Goal: Task Accomplishment & Management: Use online tool/utility

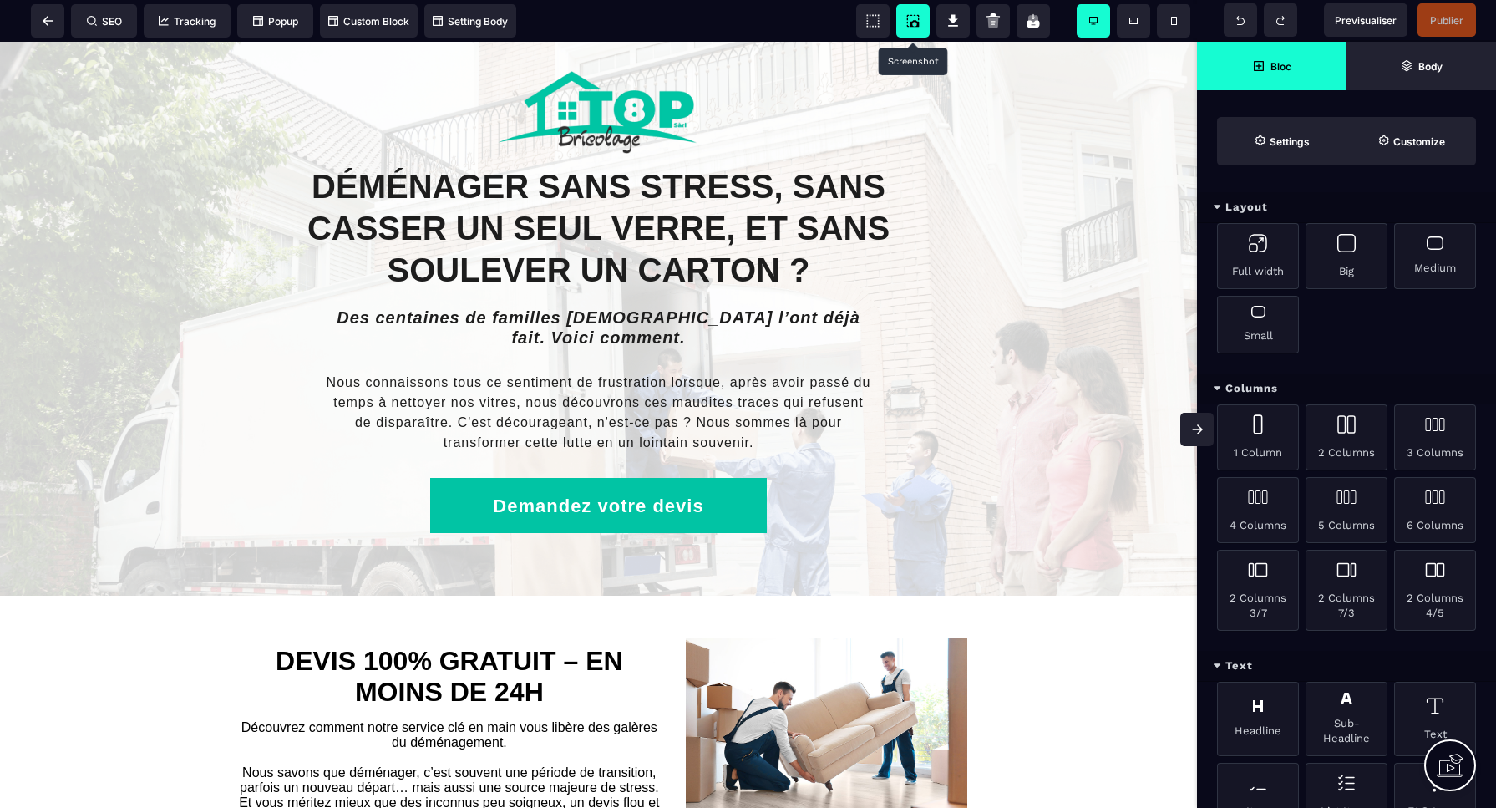
click at [913, 21] on icon at bounding box center [914, 23] width 9 height 7
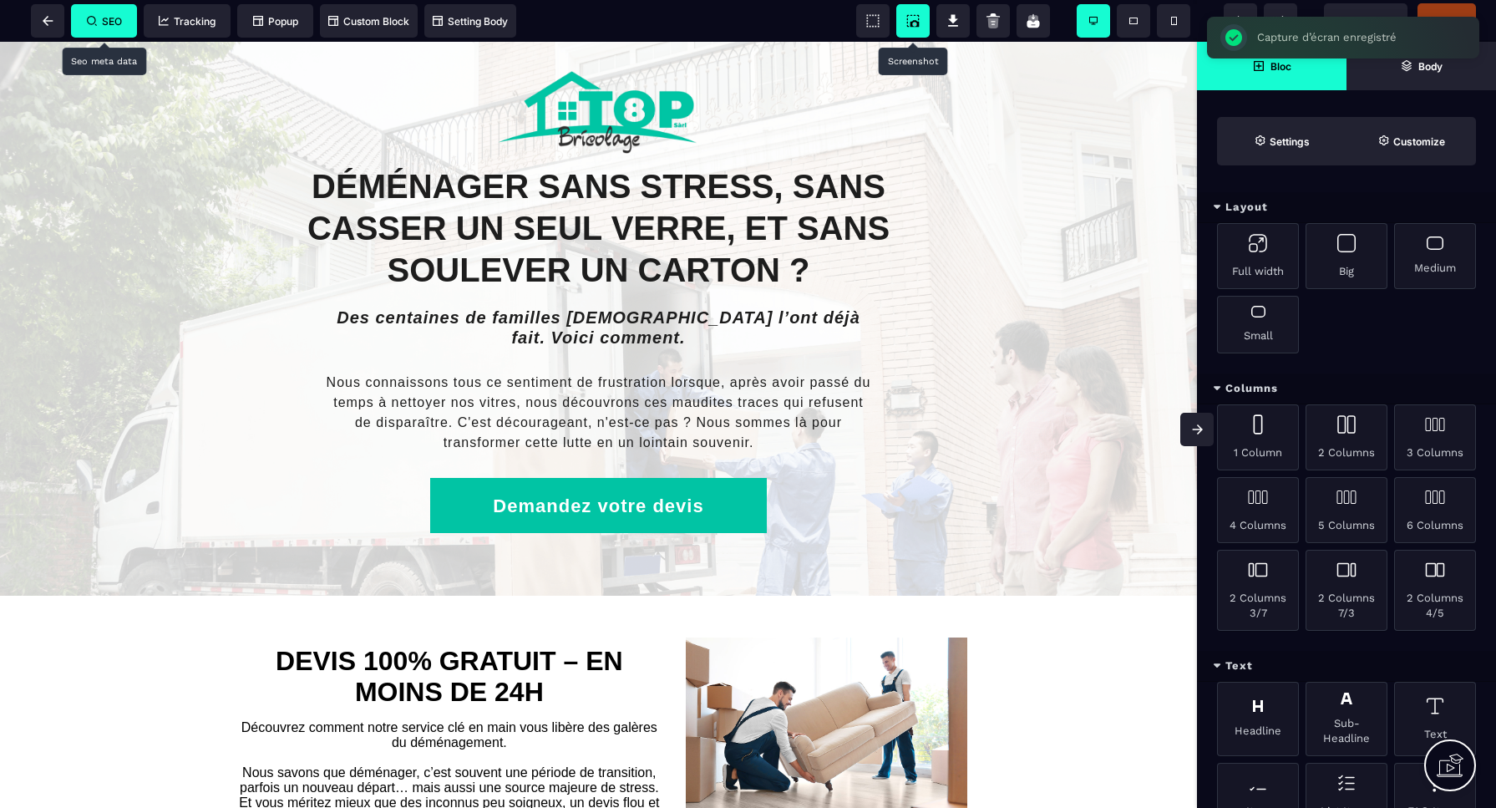
click at [106, 28] on span "SEO" at bounding box center [104, 20] width 66 height 33
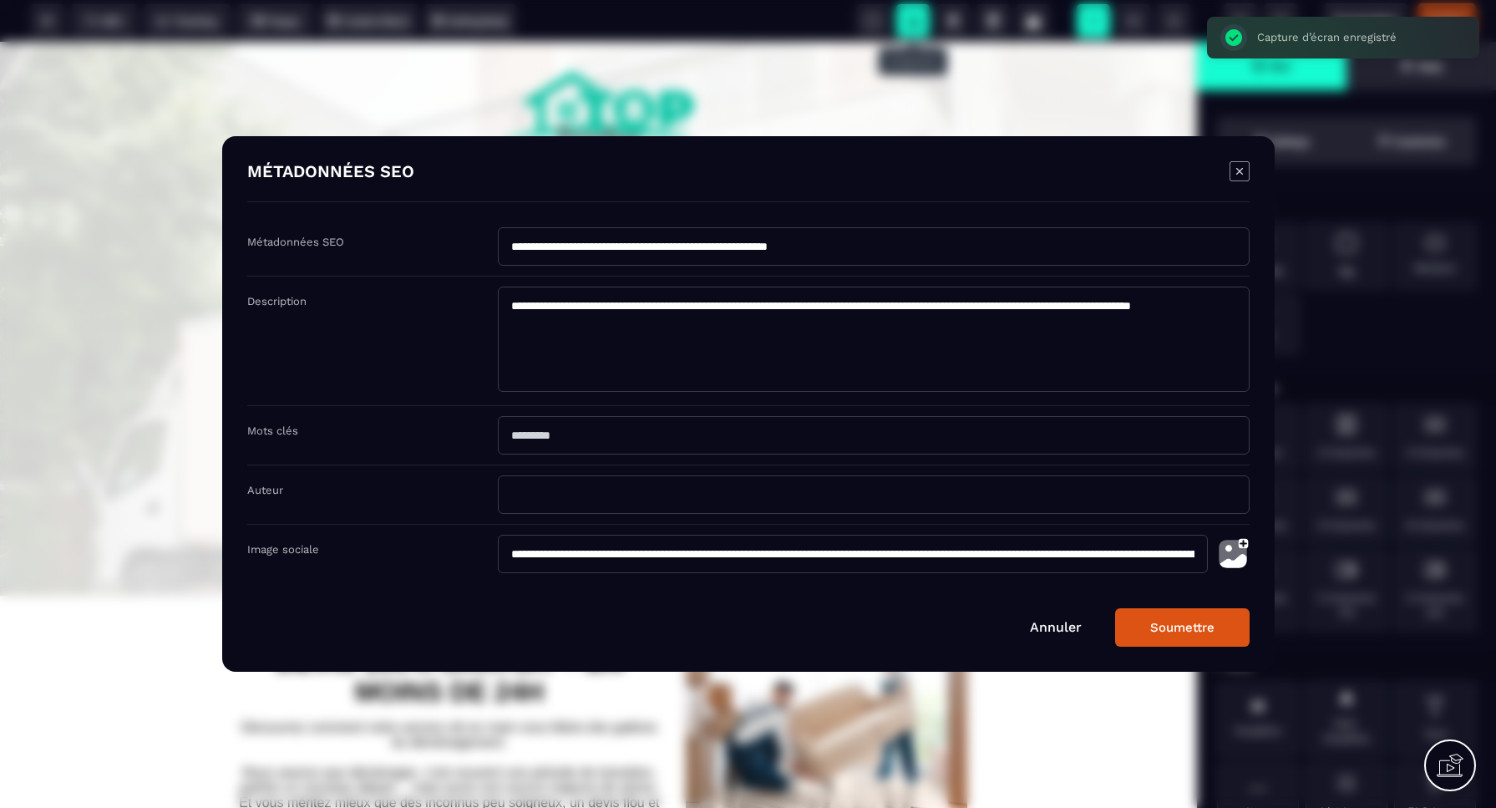
click at [50, 29] on div "Modal window" at bounding box center [748, 404] width 1496 height 808
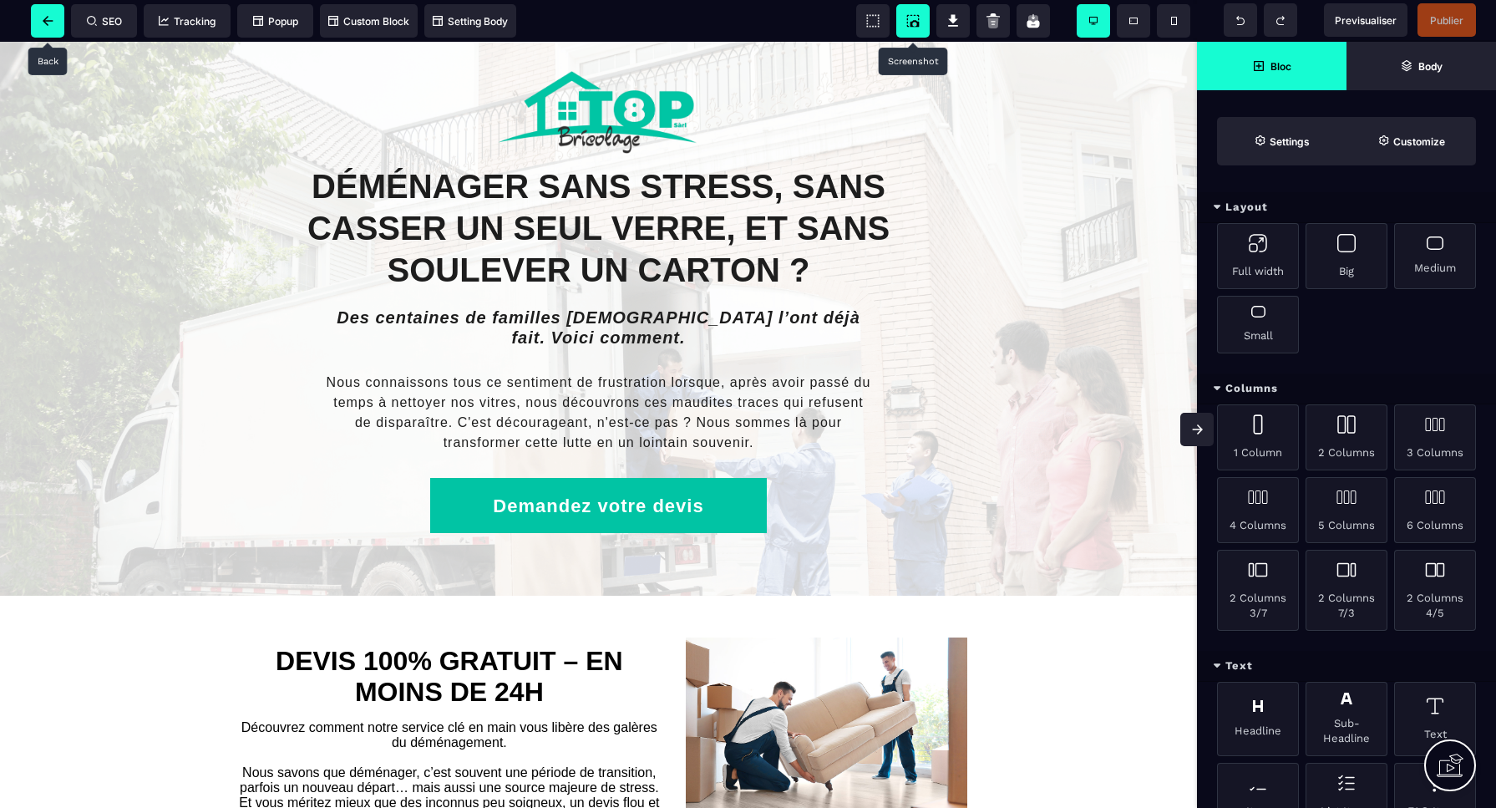
click at [50, 26] on span at bounding box center [47, 20] width 33 height 33
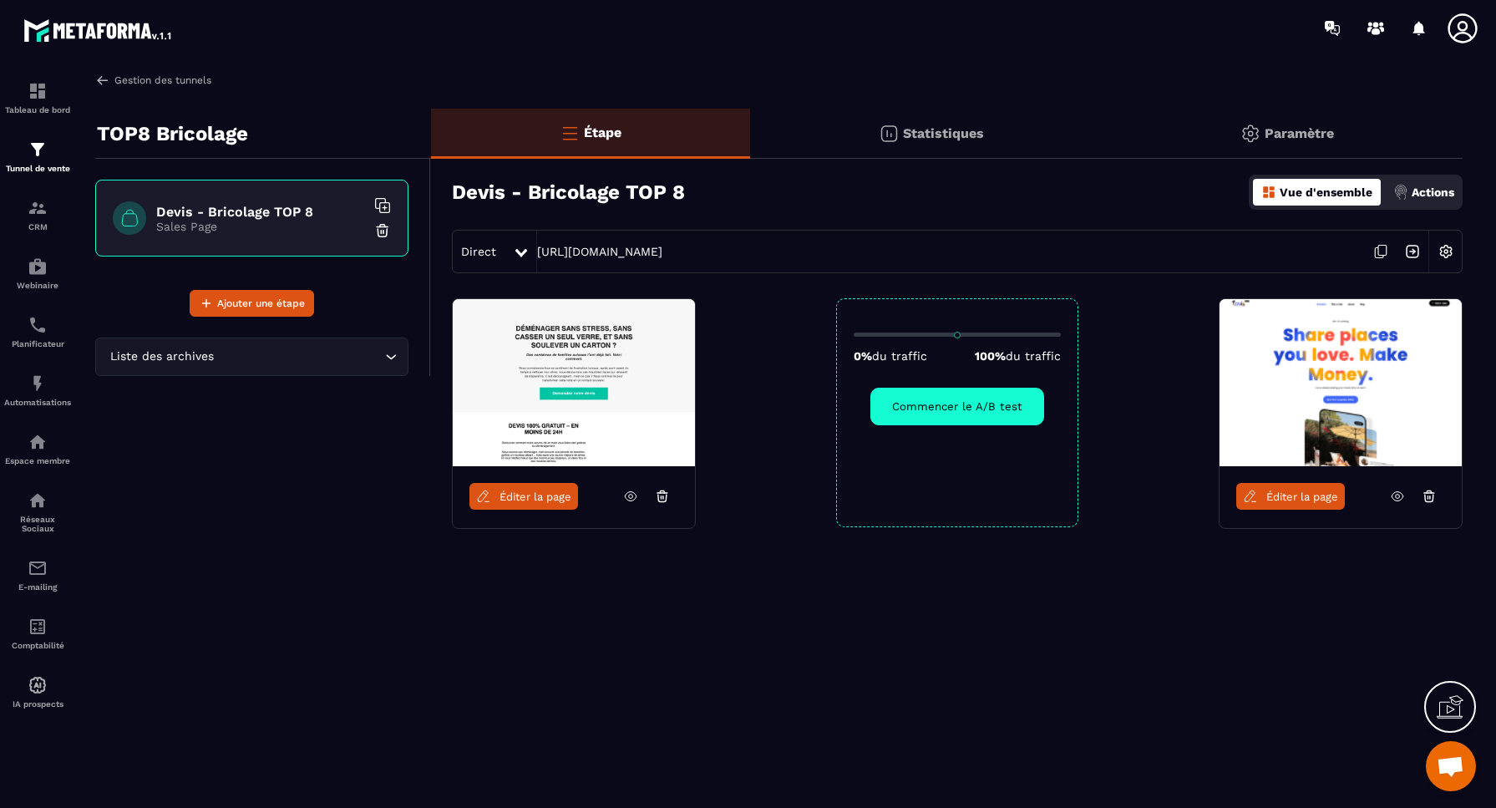
click at [147, 82] on link "Gestion des tunnels" at bounding box center [153, 80] width 116 height 15
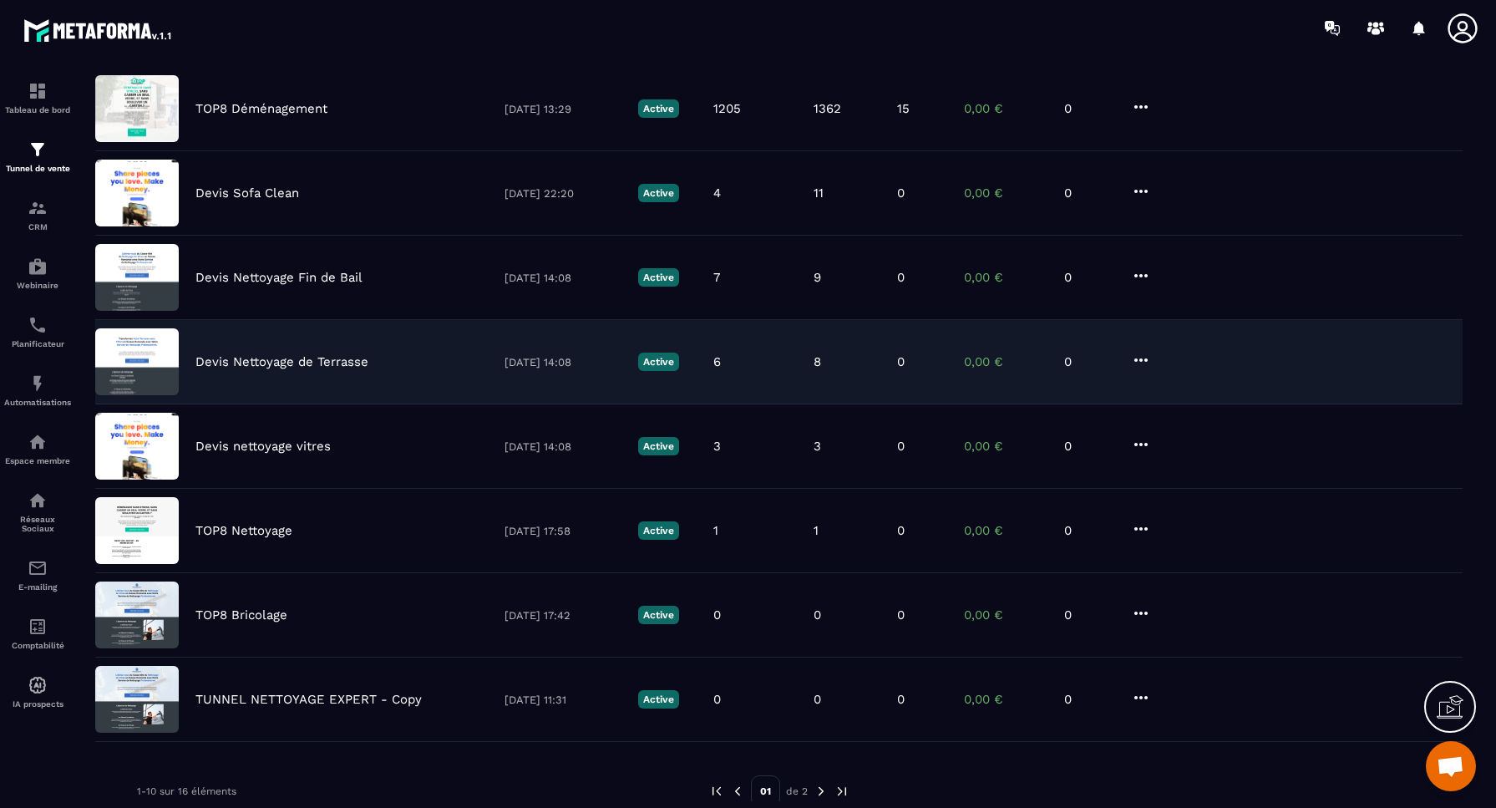
scroll to position [323, 0]
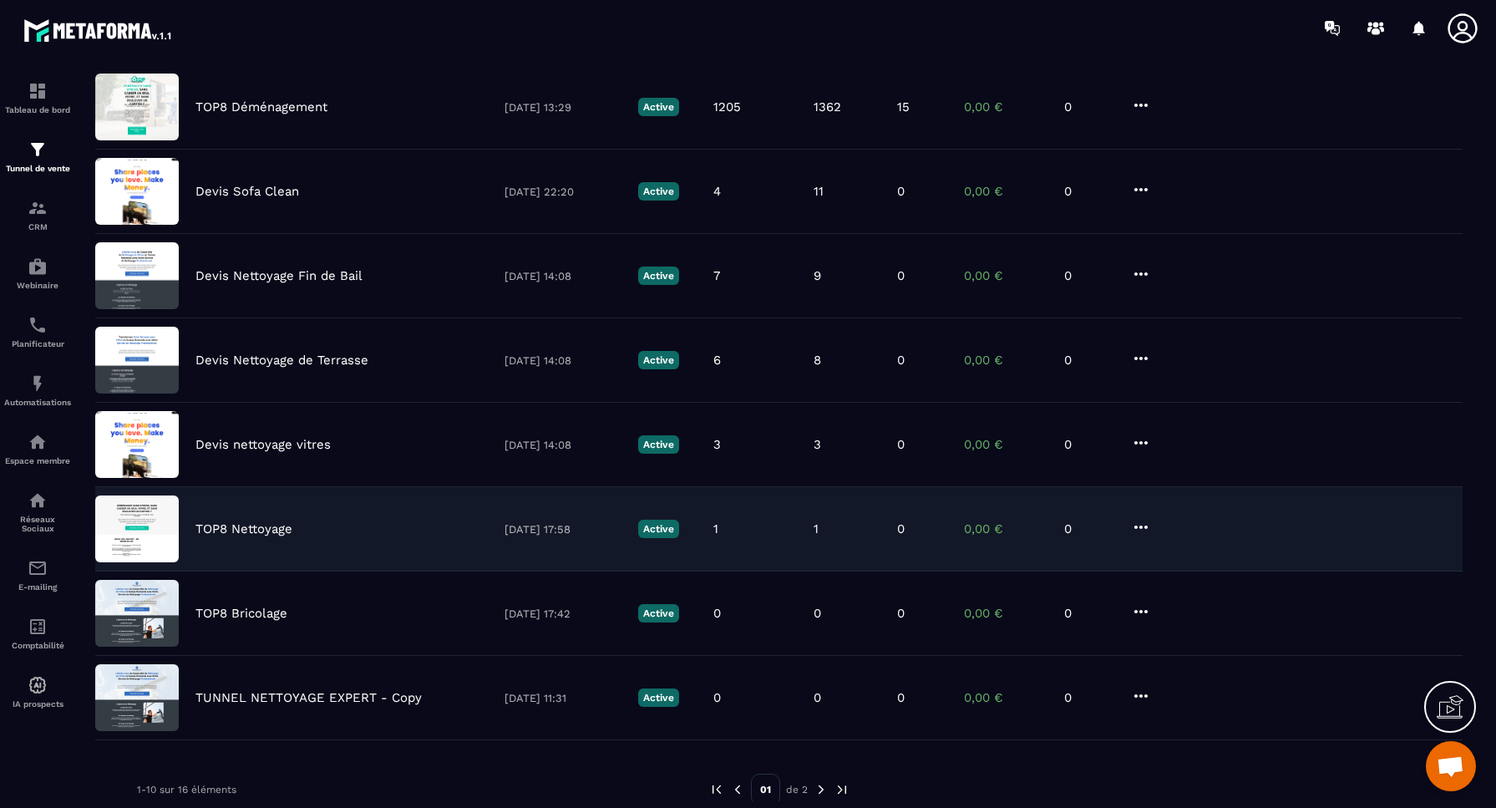
click at [255, 530] on p "TOP8 Nettoyage" at bounding box center [243, 528] width 97 height 15
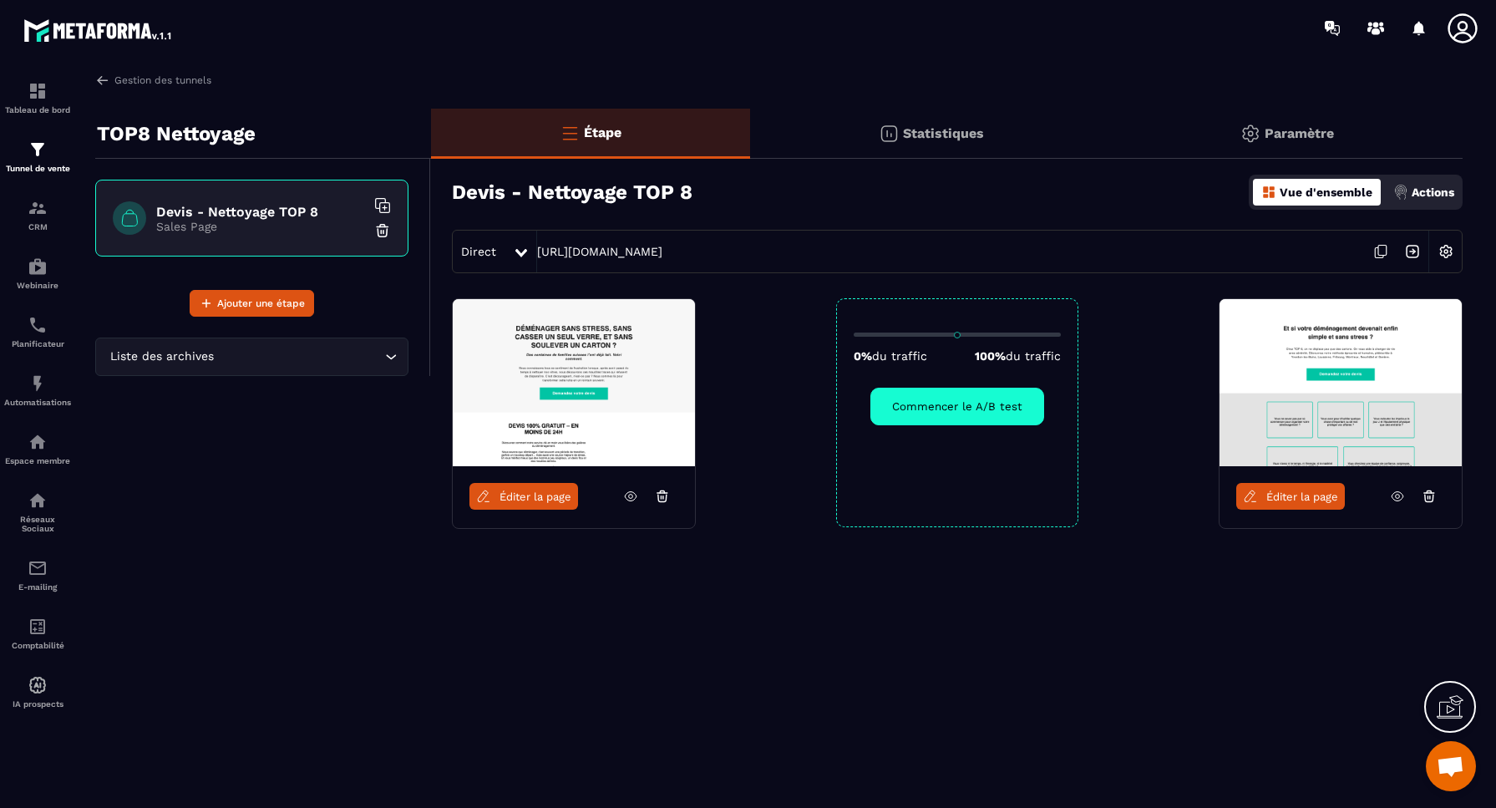
click at [1447, 249] on img at bounding box center [1446, 251] width 32 height 32
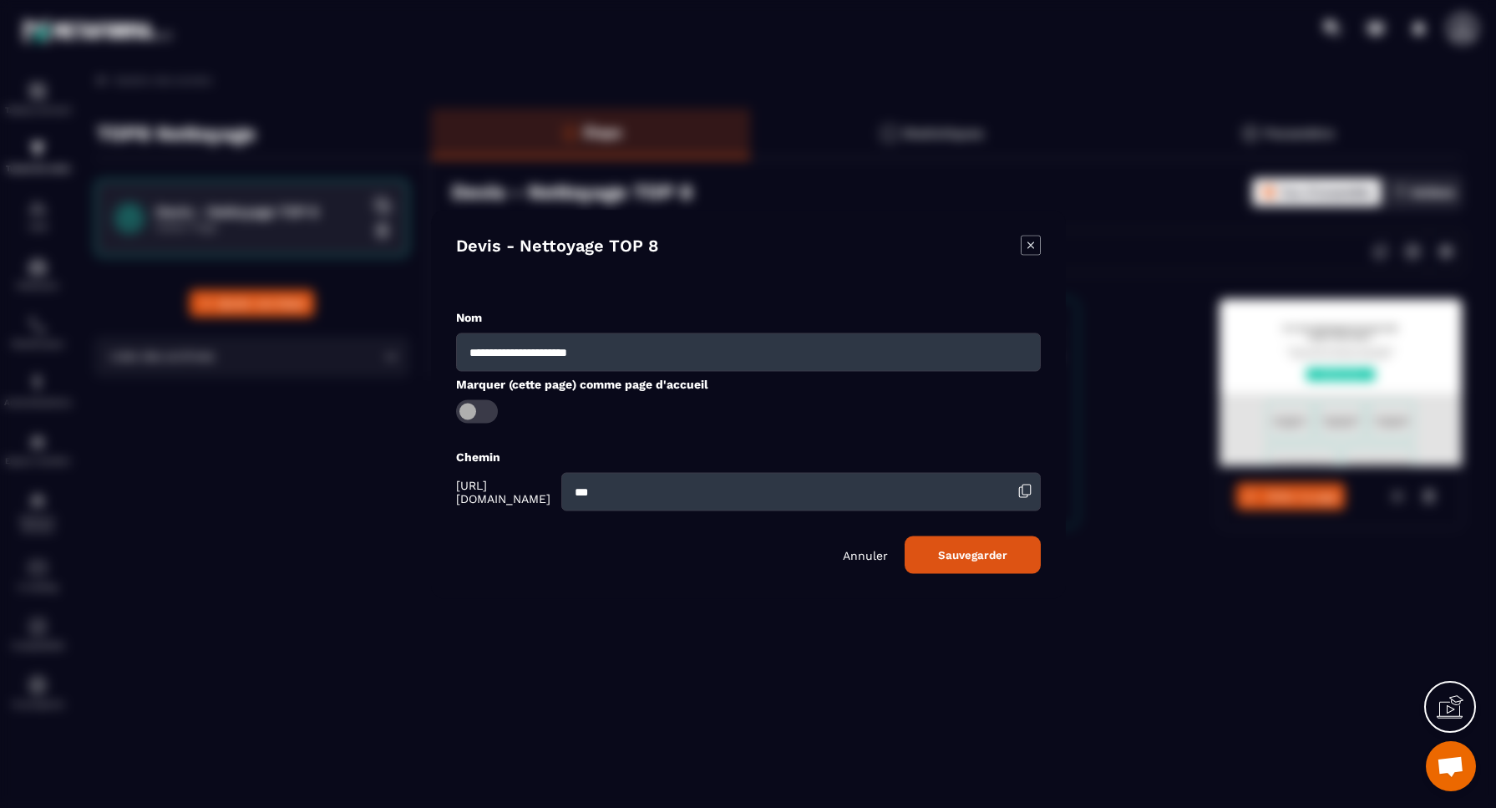
click at [477, 412] on span "Modal window" at bounding box center [477, 410] width 42 height 23
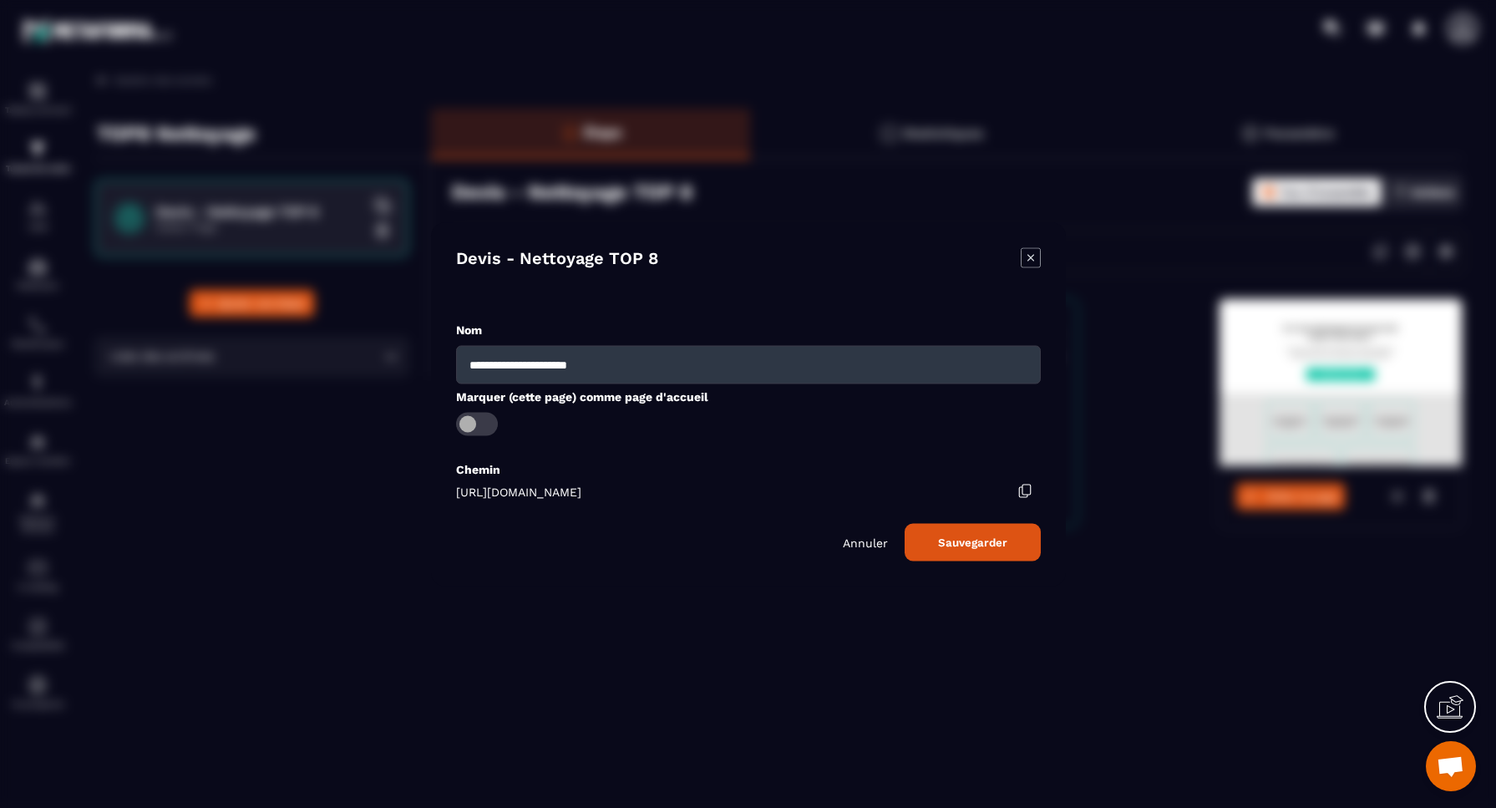
click at [980, 544] on button "Sauvegarder" at bounding box center [972, 542] width 136 height 38
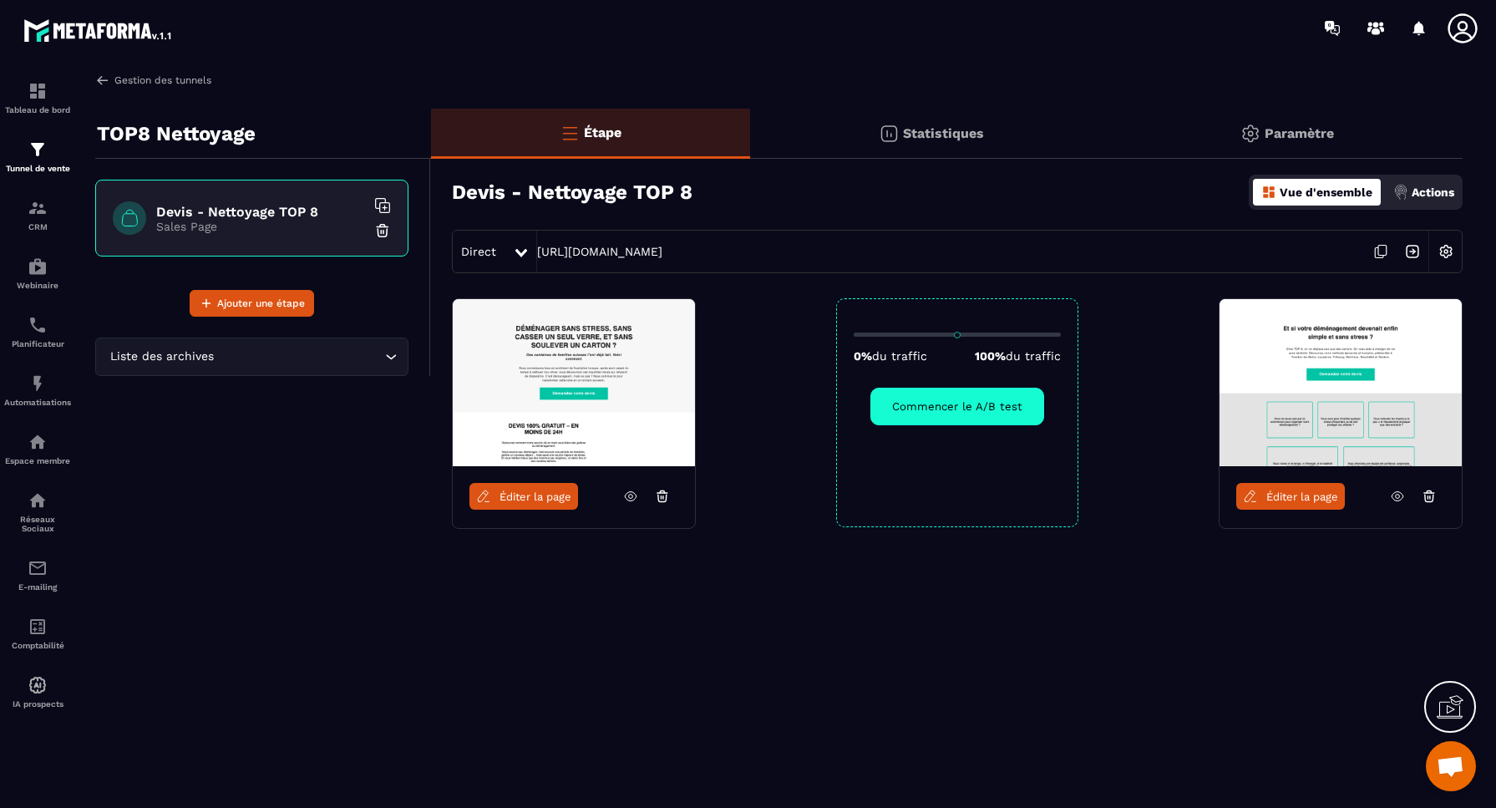
click at [126, 81] on link "Gestion des tunnels" at bounding box center [153, 80] width 116 height 15
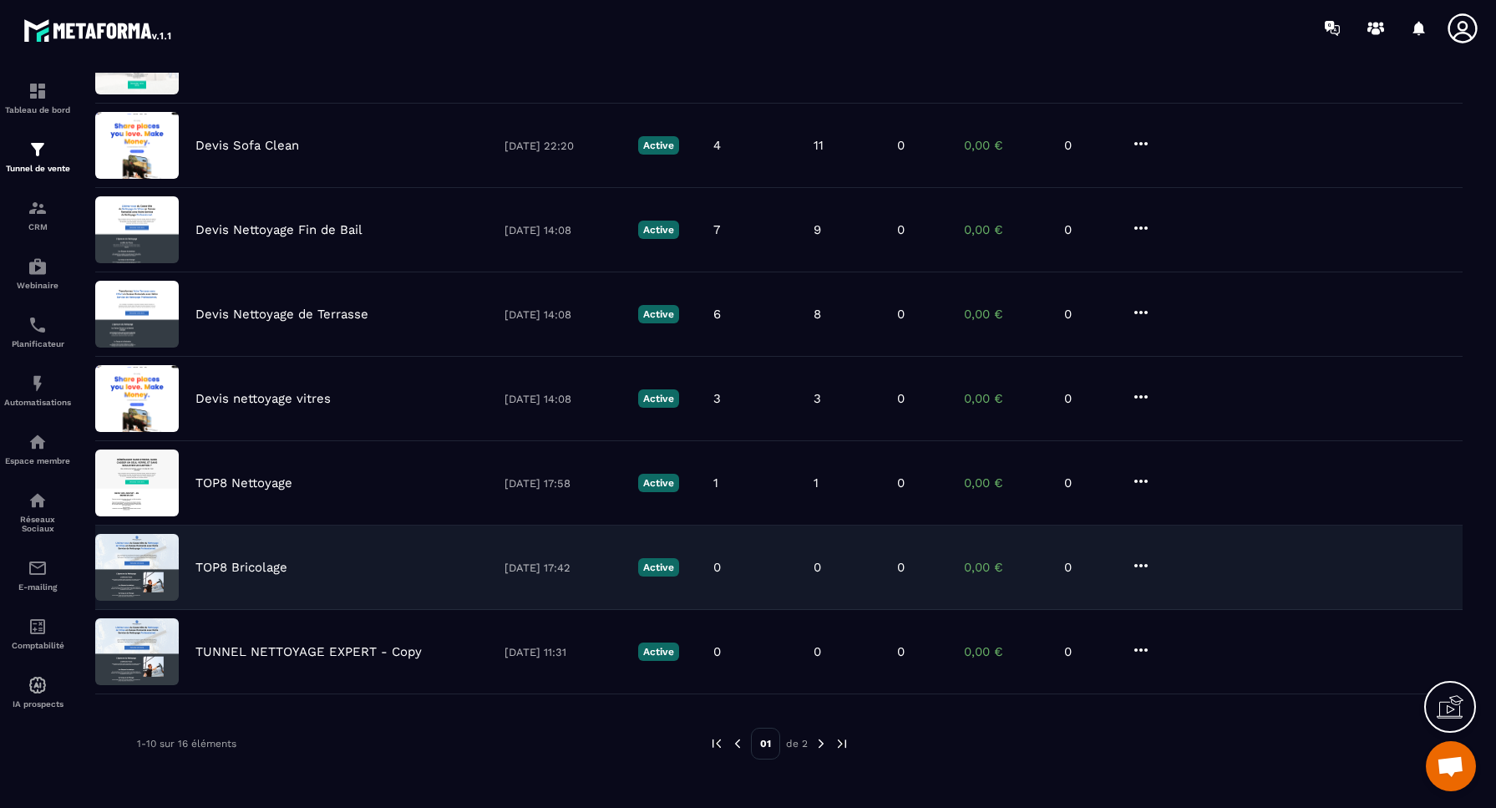
scroll to position [369, 0]
click at [257, 567] on p "TOP8 Bricolage" at bounding box center [241, 566] width 92 height 15
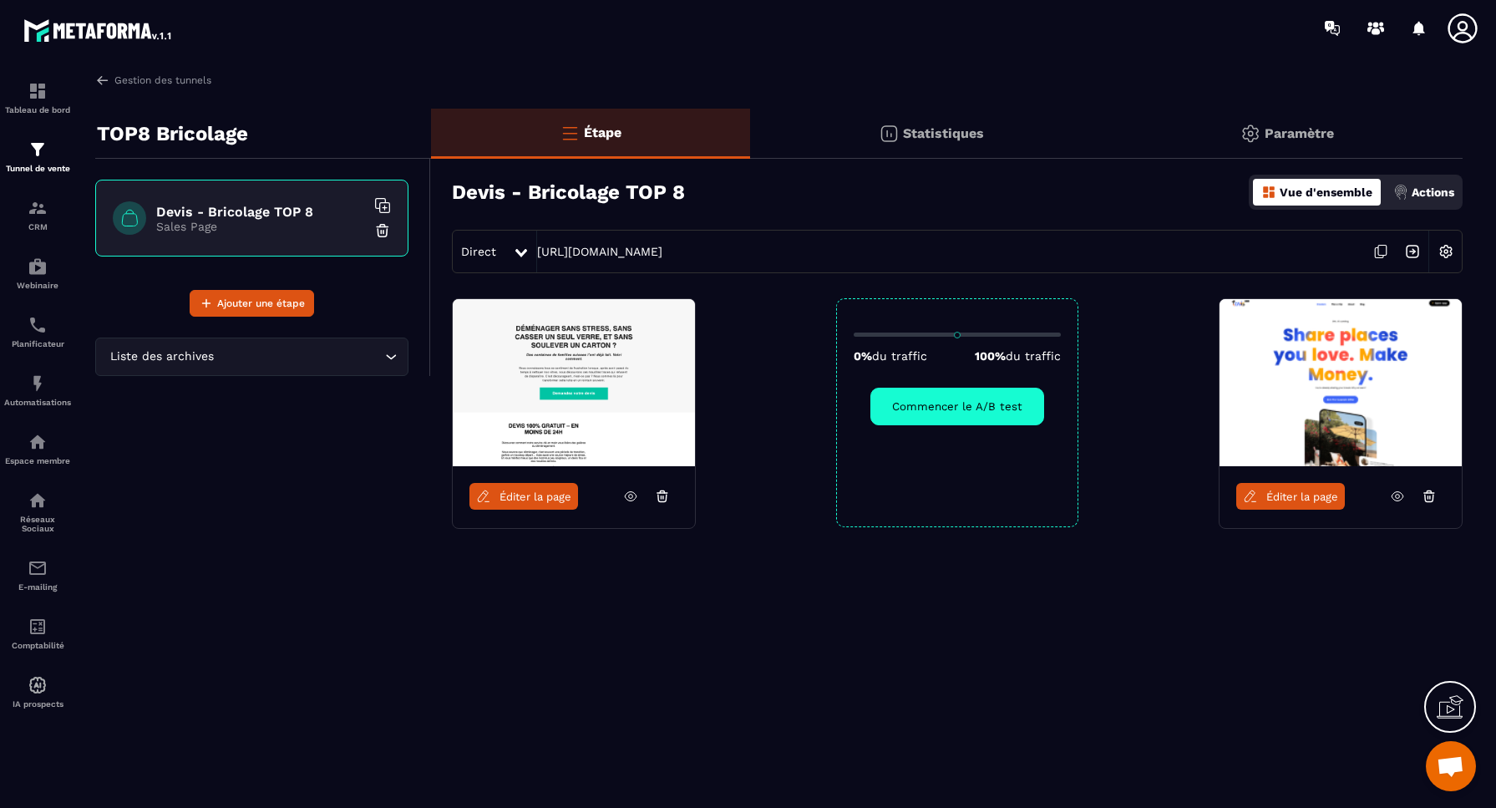
click at [1446, 251] on img at bounding box center [1446, 251] width 32 height 32
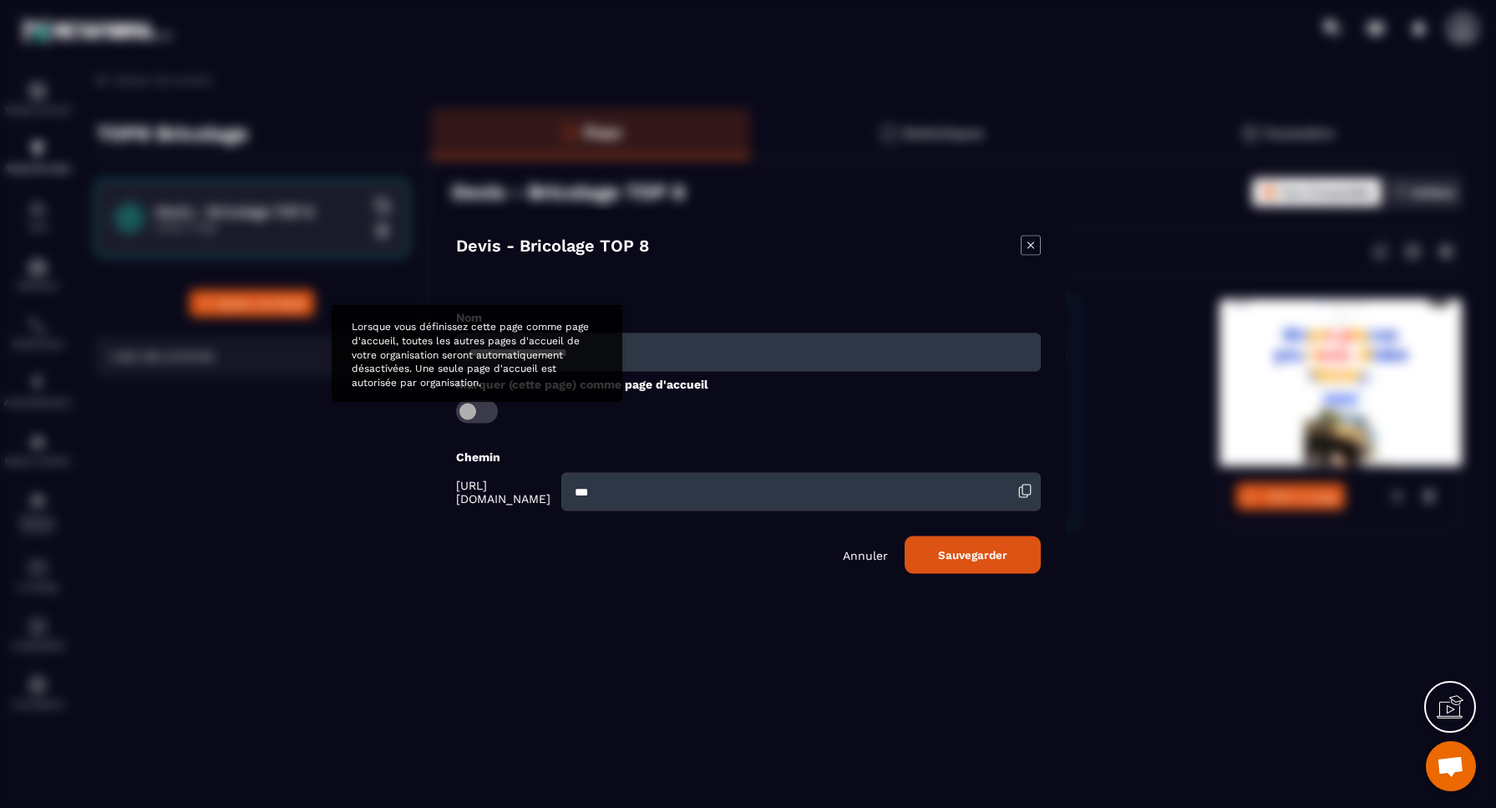
click at [474, 408] on span "Modal window" at bounding box center [477, 410] width 42 height 23
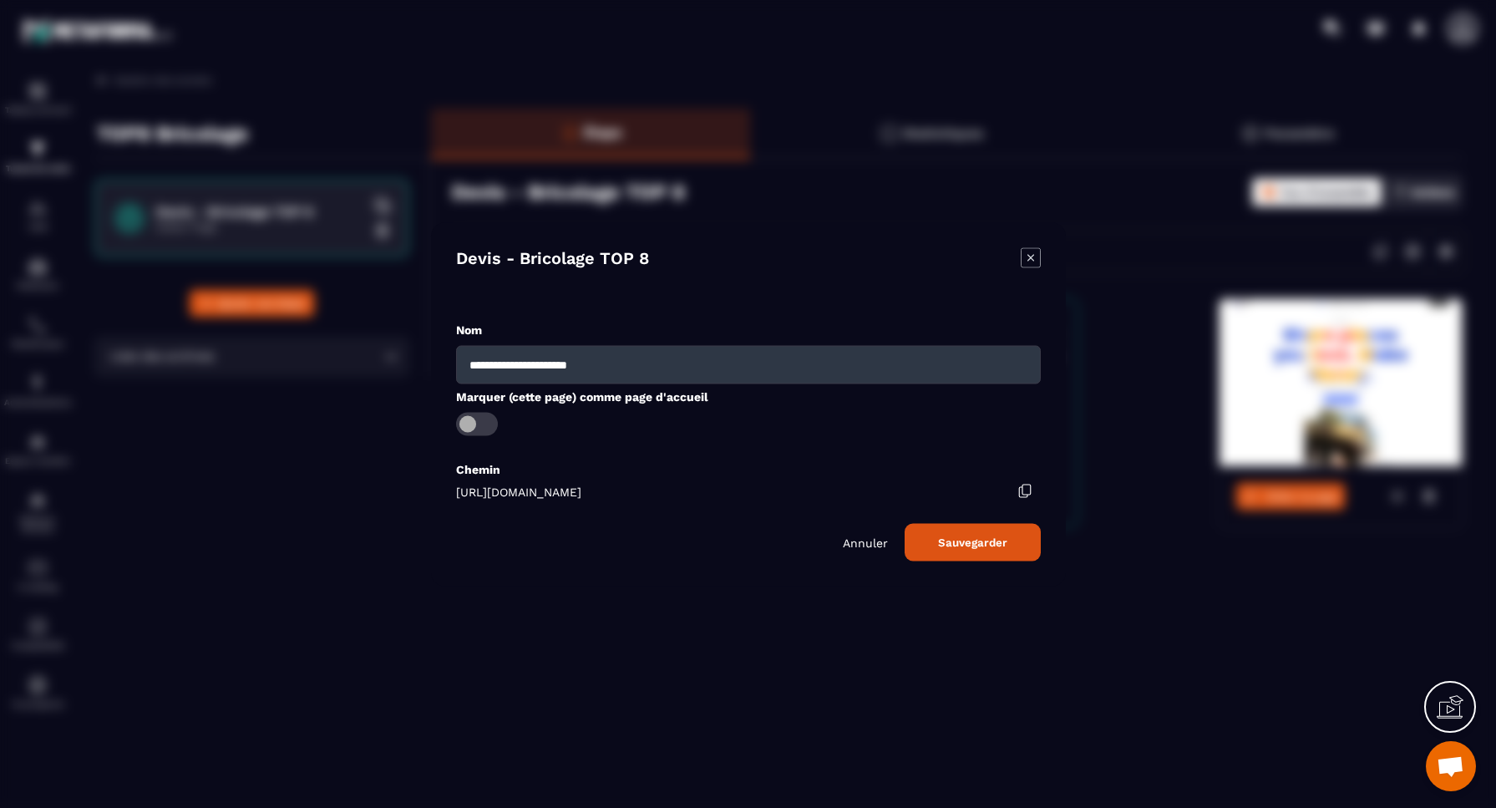
click at [974, 545] on button "Sauvegarder" at bounding box center [972, 542] width 136 height 38
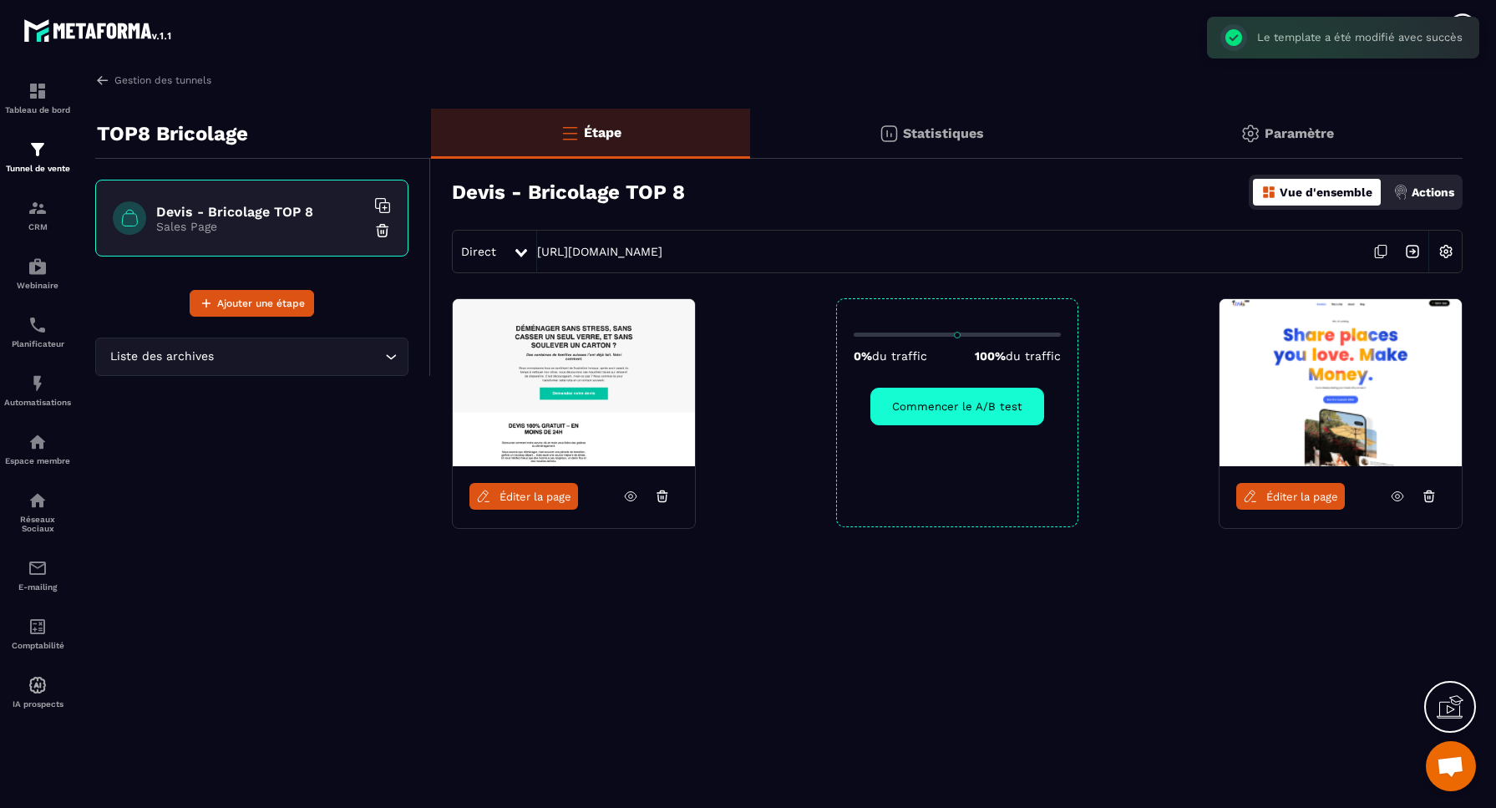
click at [1283, 494] on span "Éditer la page" at bounding box center [1302, 496] width 72 height 13
